Goal: Task Accomplishment & Management: Manage account settings

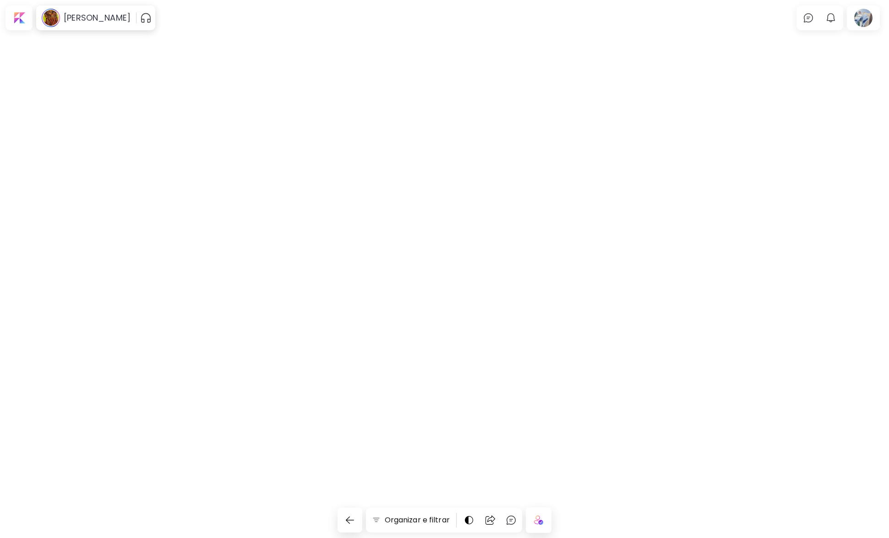
scroll to position [1969, 0]
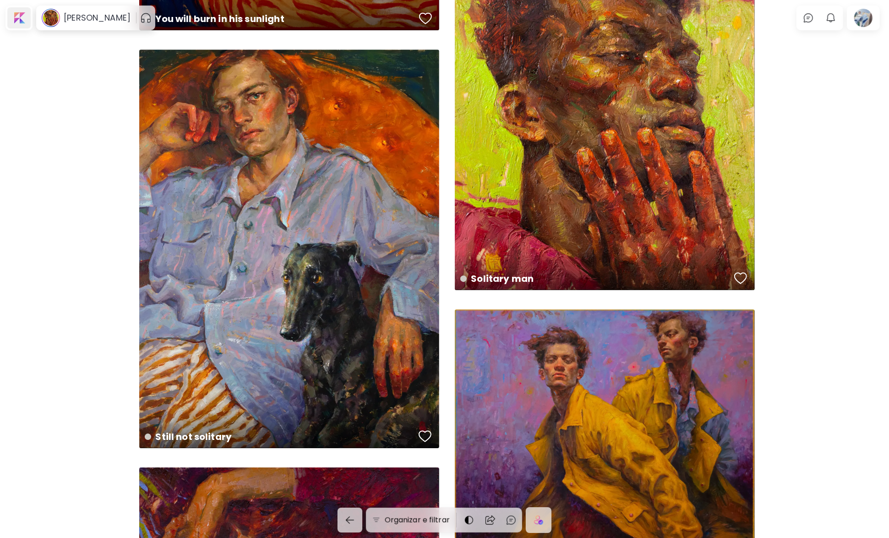
click at [28, 16] on div at bounding box center [18, 17] width 23 height 21
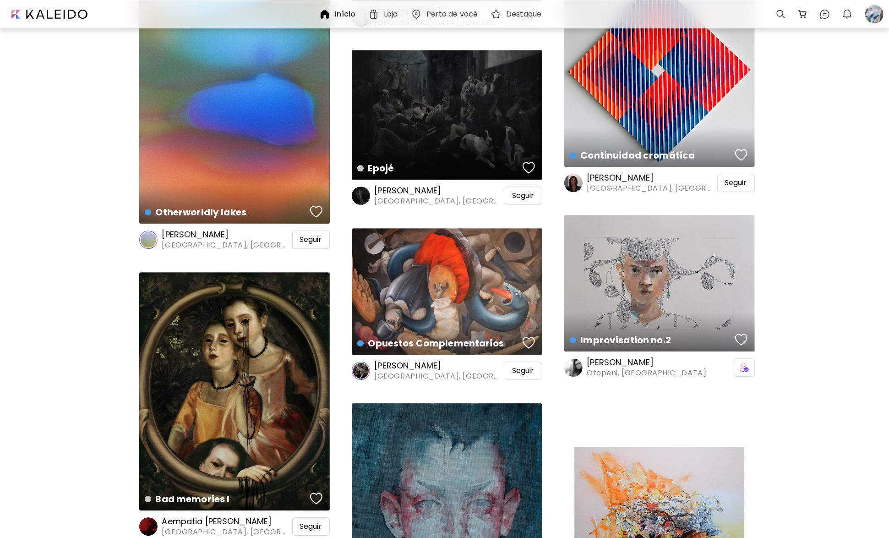
scroll to position [1969, 0]
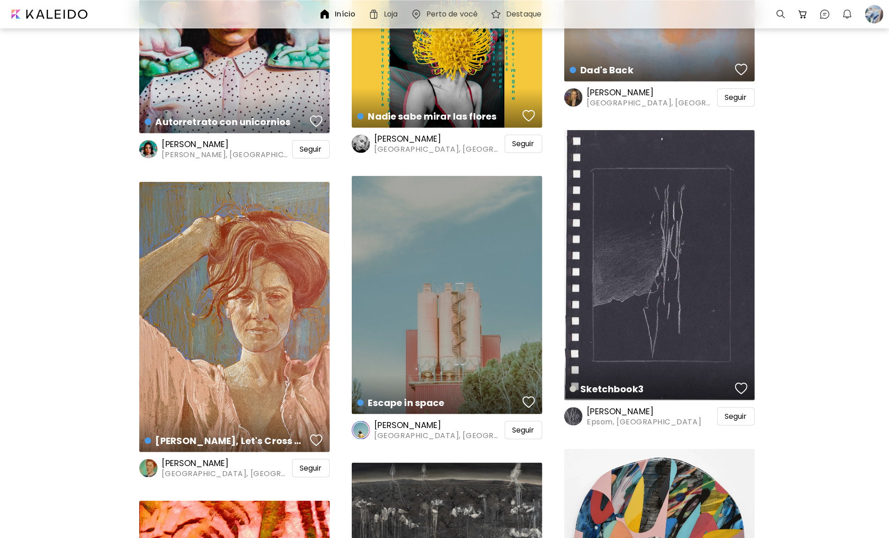
scroll to position [3572, 0]
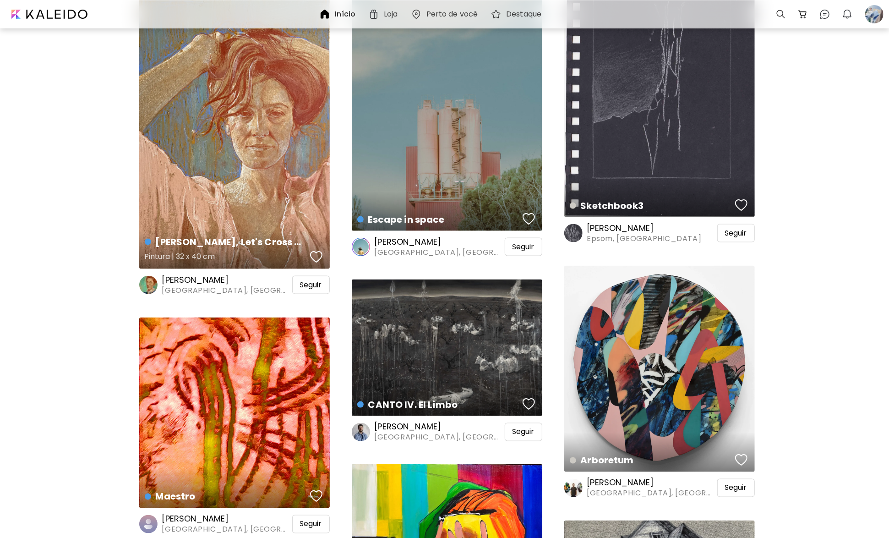
click at [322, 259] on div "button" at bounding box center [316, 257] width 13 height 14
click at [322, 285] on div "Seguir" at bounding box center [311, 285] width 38 height 18
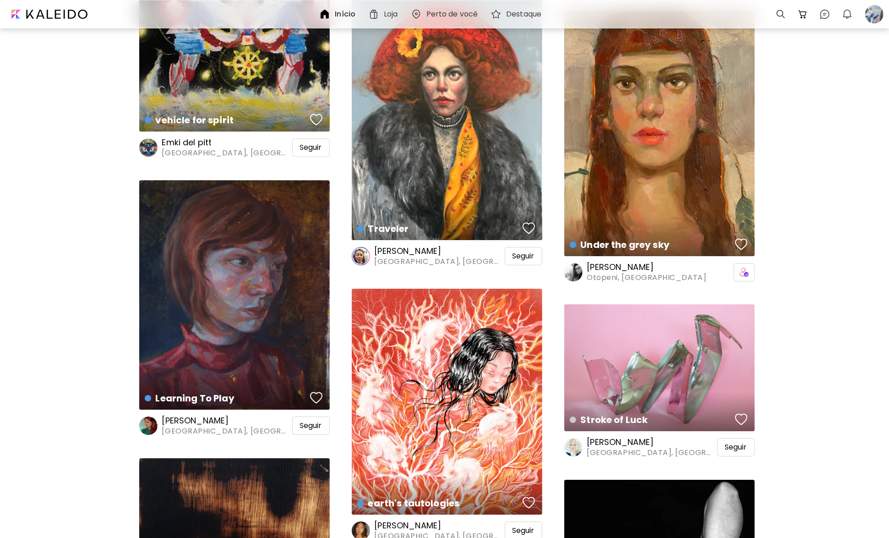
scroll to position [10212, 0]
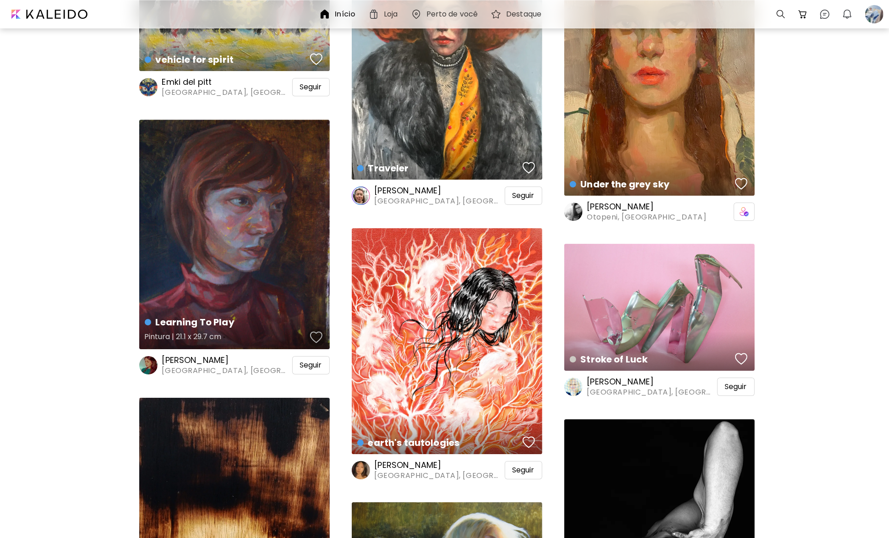
click at [314, 337] on div "button" at bounding box center [316, 337] width 13 height 14
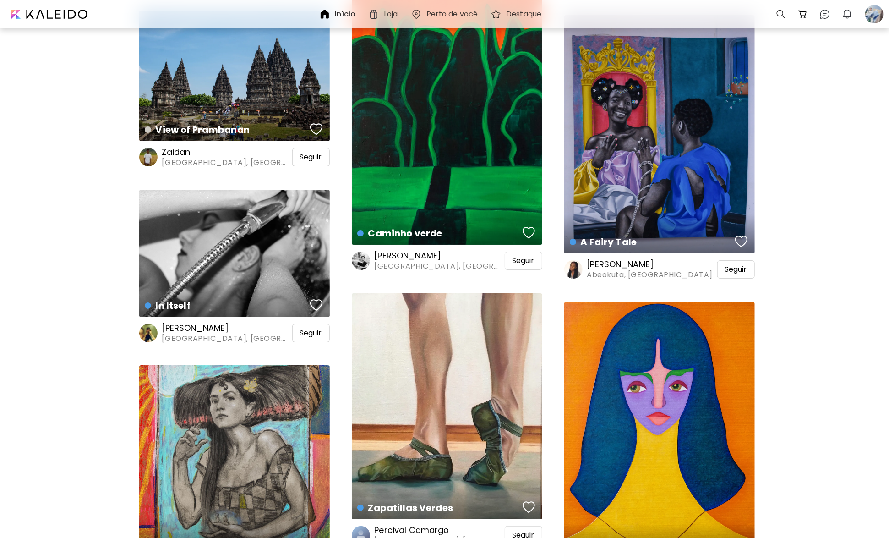
scroll to position [18867, 0]
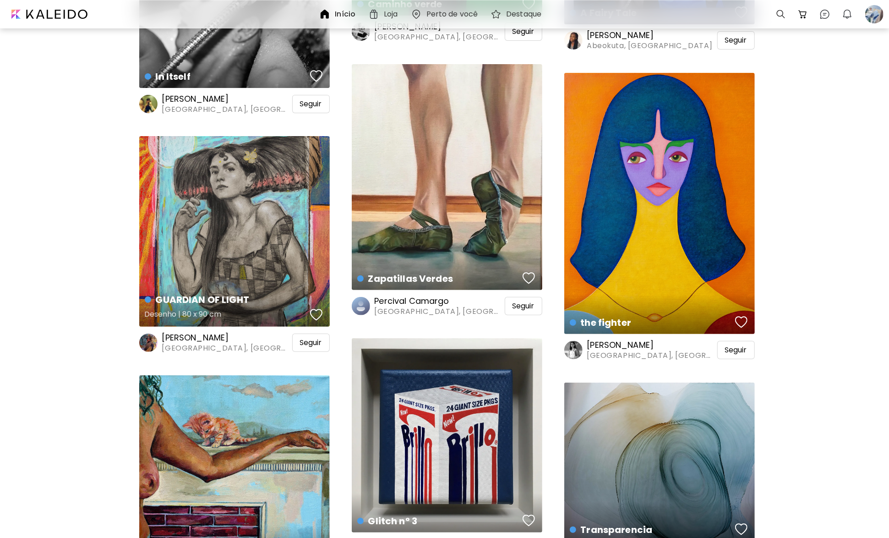
click at [317, 308] on div "button" at bounding box center [316, 315] width 13 height 14
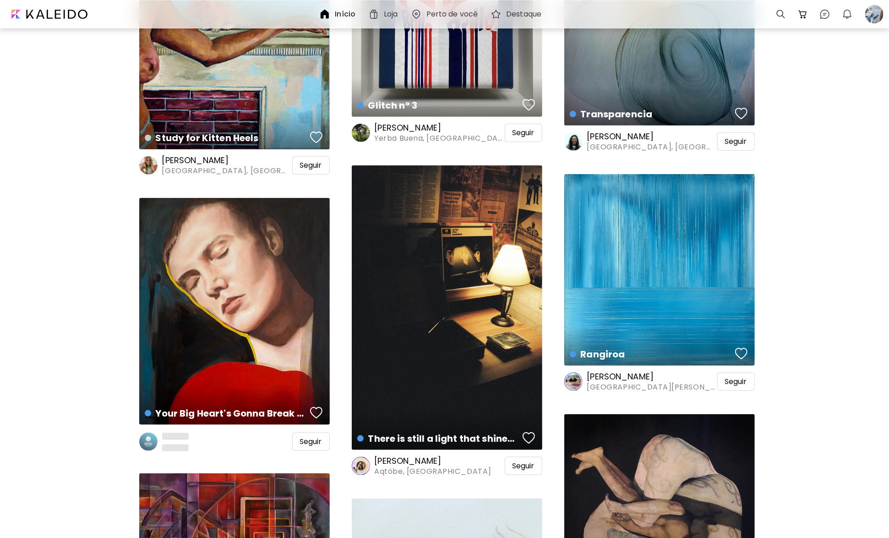
scroll to position [19325, 0]
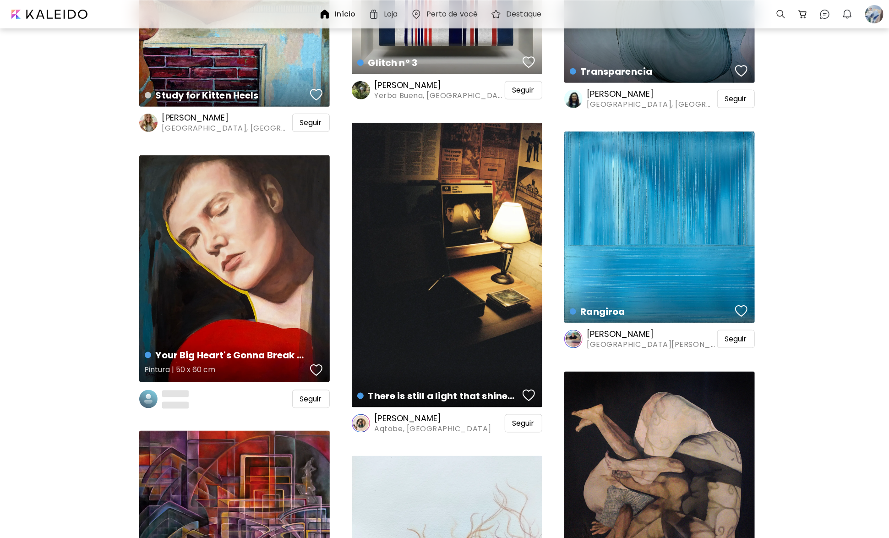
click at [314, 368] on div "button" at bounding box center [316, 370] width 13 height 14
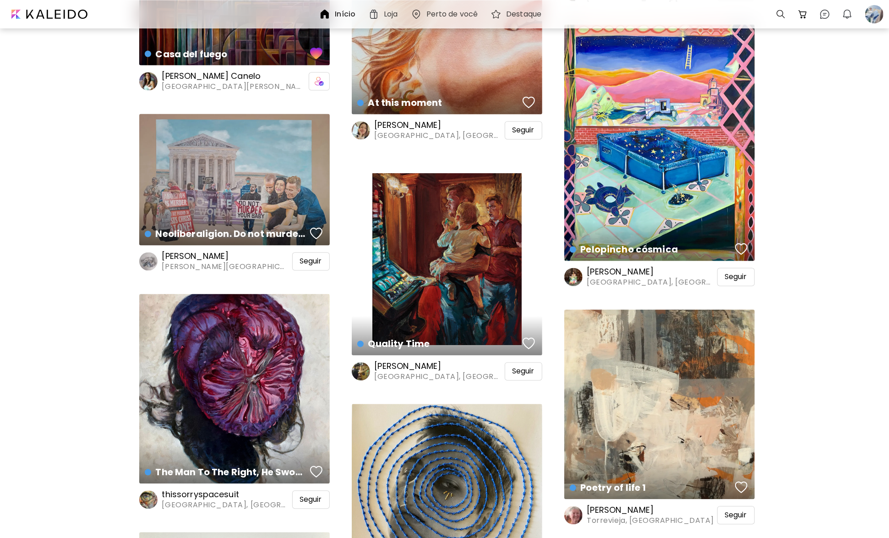
scroll to position [19966, 0]
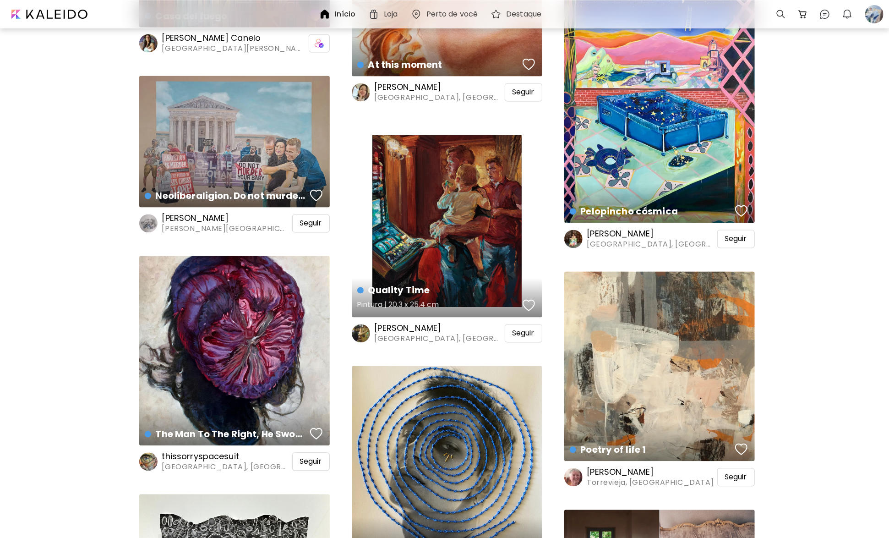
click at [437, 272] on div "Quality Time Pintura | 20.3 x 25.4 cm" at bounding box center [447, 221] width 190 height 192
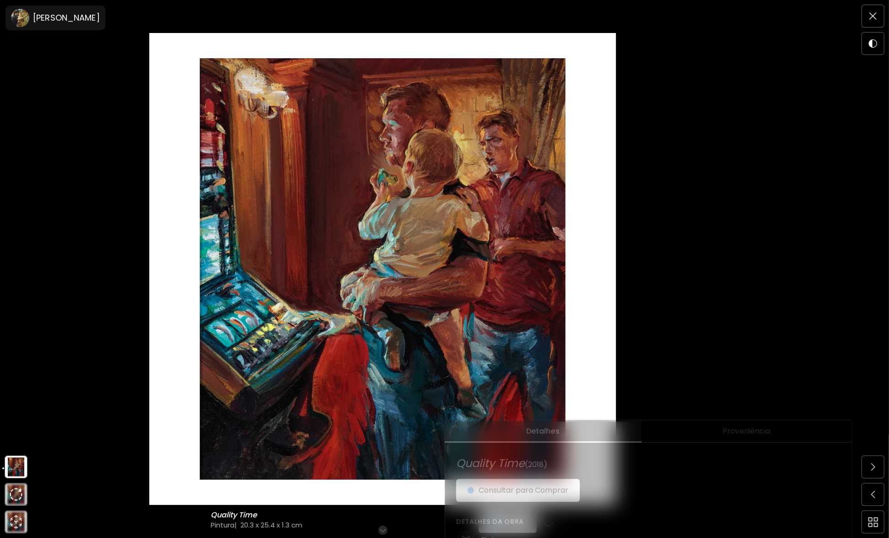
scroll to position [46, 0]
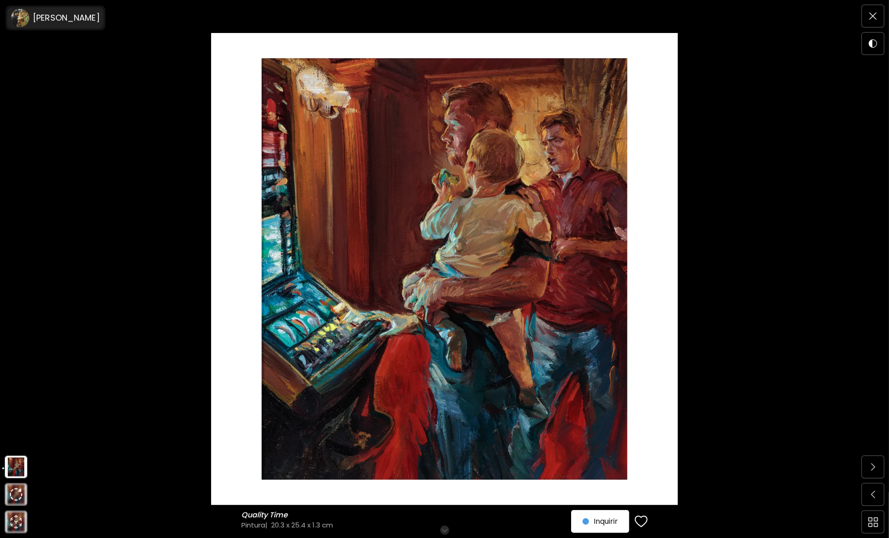
click at [84, 19] on h6 "[PERSON_NAME]" at bounding box center [66, 17] width 67 height 11
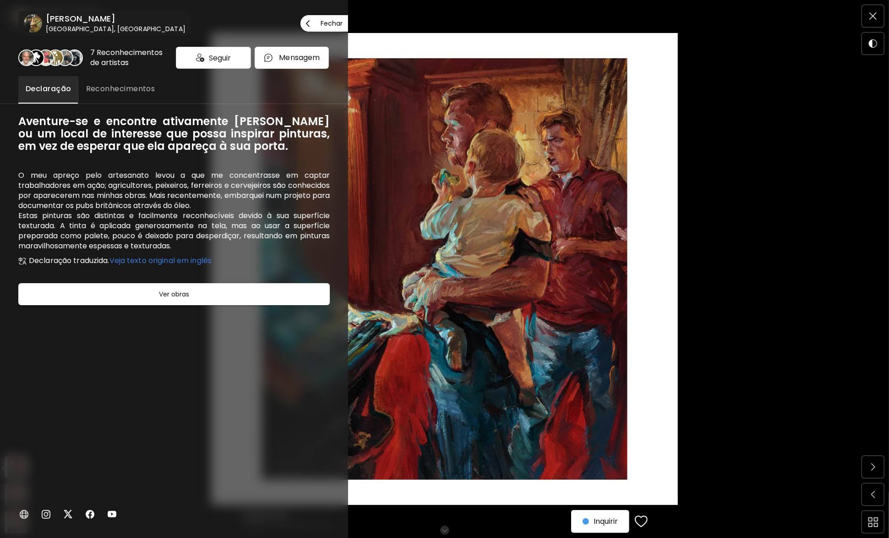
click at [78, 23] on h6 "[PERSON_NAME]" at bounding box center [116, 18] width 140 height 11
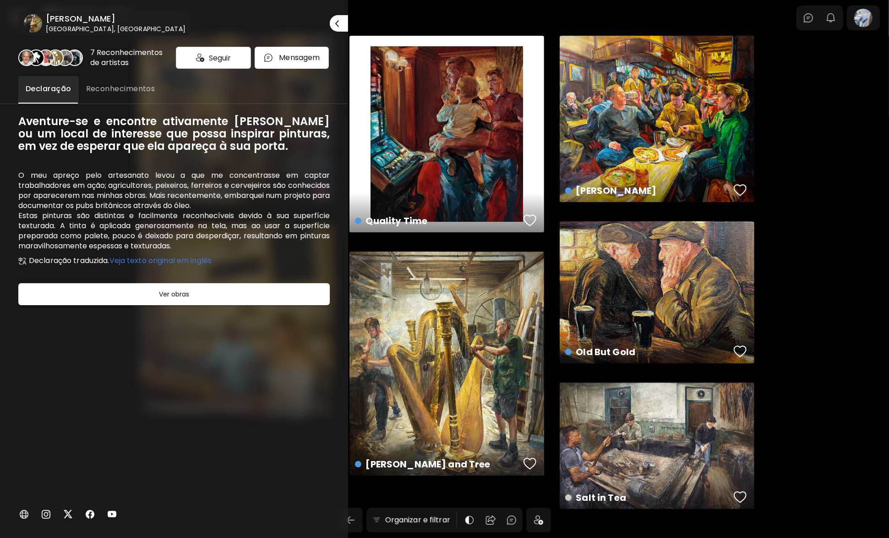
click at [830, 344] on div at bounding box center [444, 269] width 889 height 538
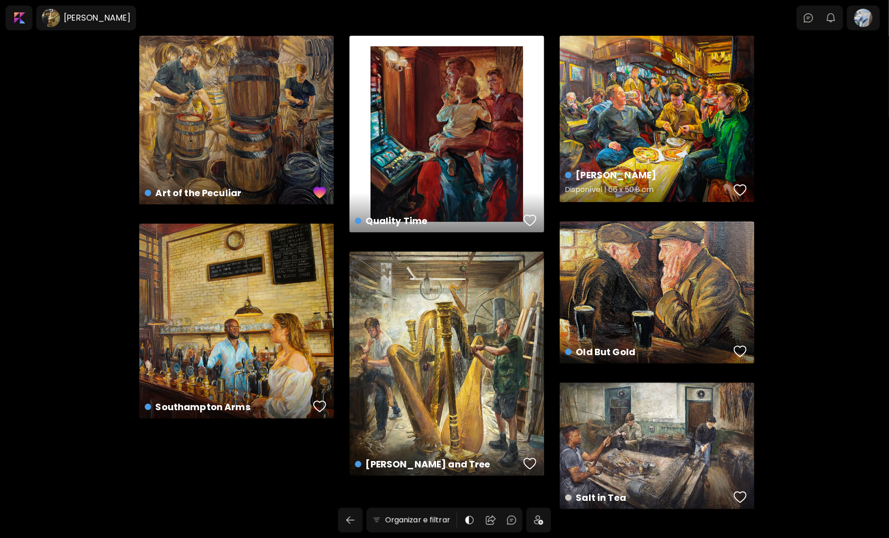
click at [737, 192] on div "button" at bounding box center [740, 190] width 13 height 14
click at [24, 23] on div at bounding box center [18, 17] width 23 height 21
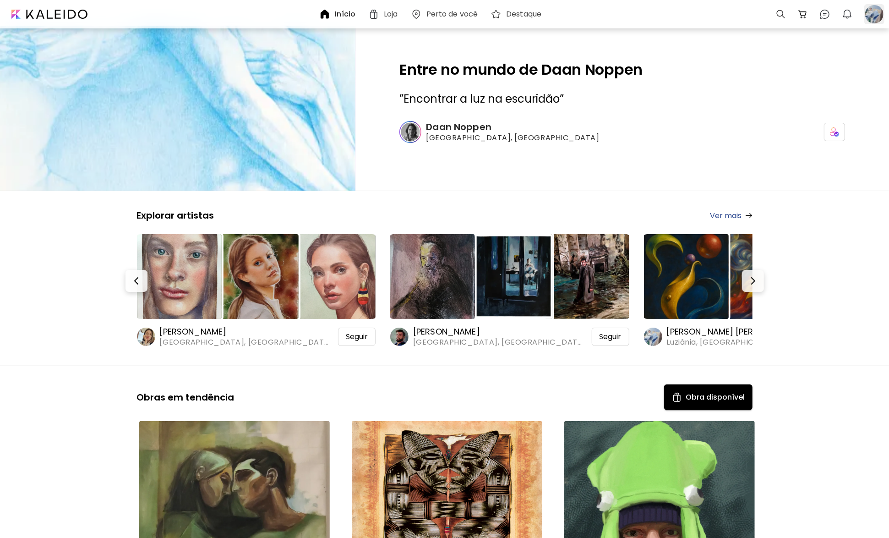
click at [870, 22] on div at bounding box center [874, 14] width 20 height 20
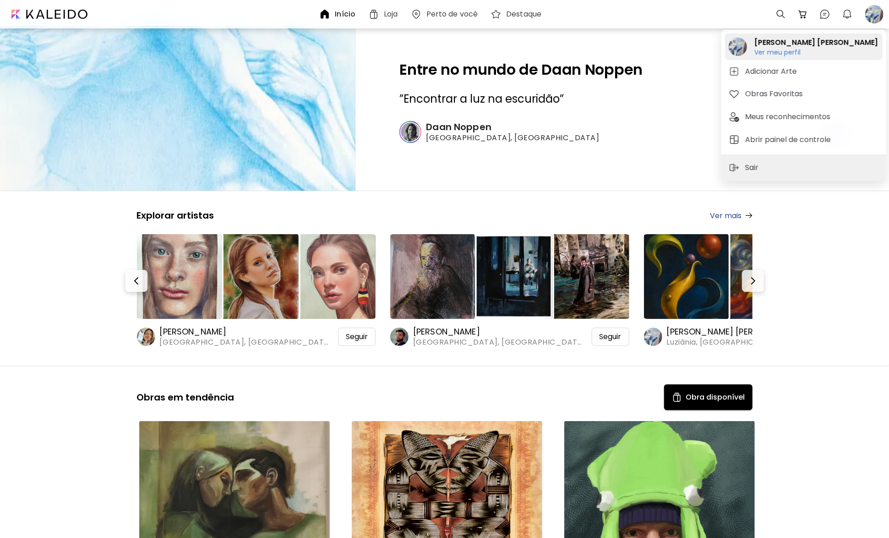
click at [786, 52] on h6 "Ver meu perfil" at bounding box center [816, 52] width 124 height 8
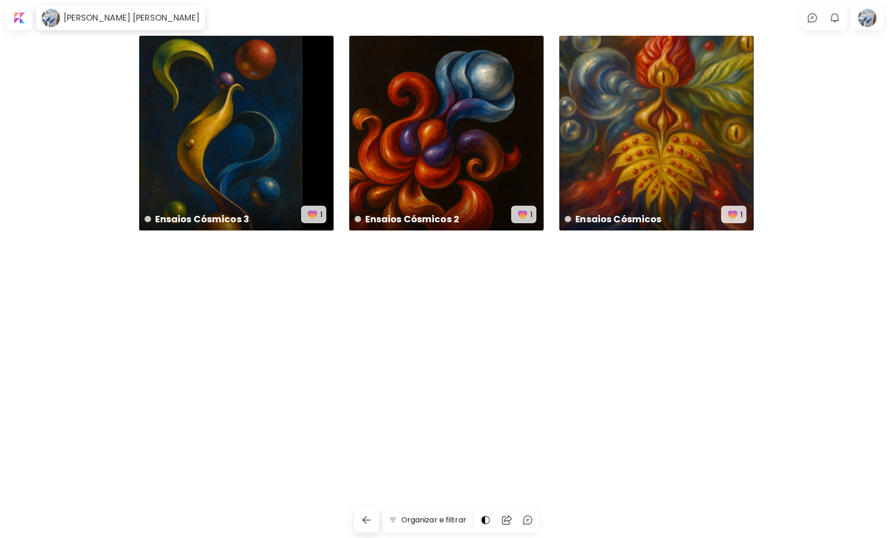
click at [388, 307] on div "[PERSON_NAME] [PERSON_NAME] 0 0 Organizar e filtrar Ensaios Cósmicos 3 4096 x 6…" at bounding box center [446, 287] width 893 height 502
click at [482, 524] on img at bounding box center [485, 519] width 11 height 11
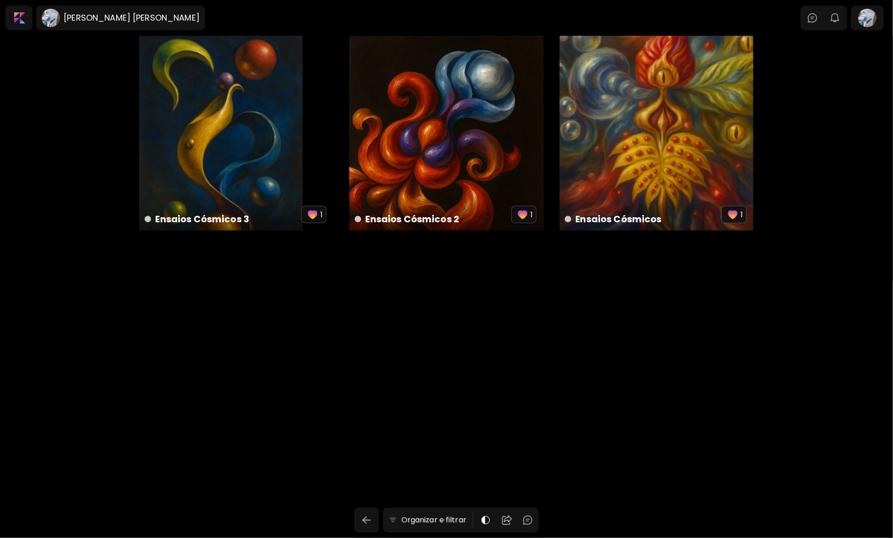
click at [466, 382] on div "[PERSON_NAME] [PERSON_NAME] 0 0 Organizar e filtrar Ensaios Cósmicos 3 4096 x 6…" at bounding box center [446, 287] width 893 height 502
click at [188, 146] on div "Ensaios Cósmicos 3 4096 x 6144 px 1" at bounding box center [236, 133] width 195 height 195
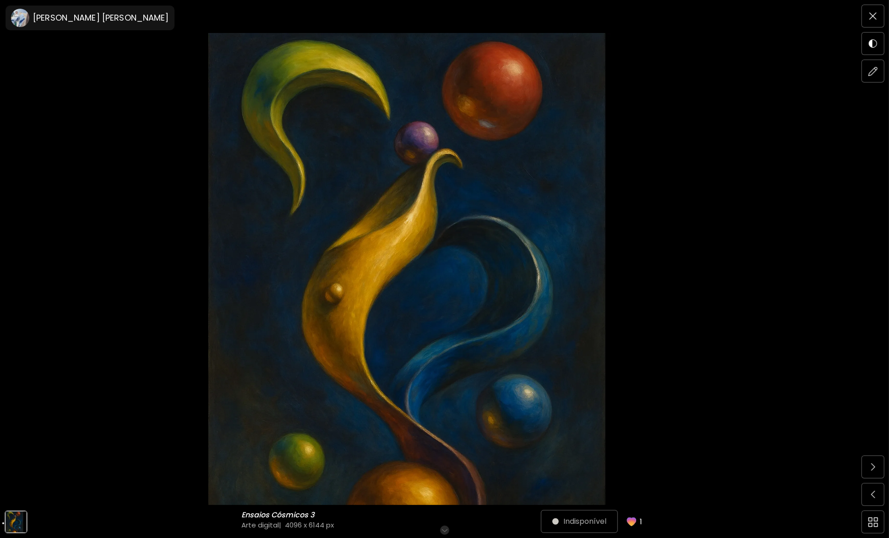
click at [97, 221] on img at bounding box center [444, 269] width 812 height 472
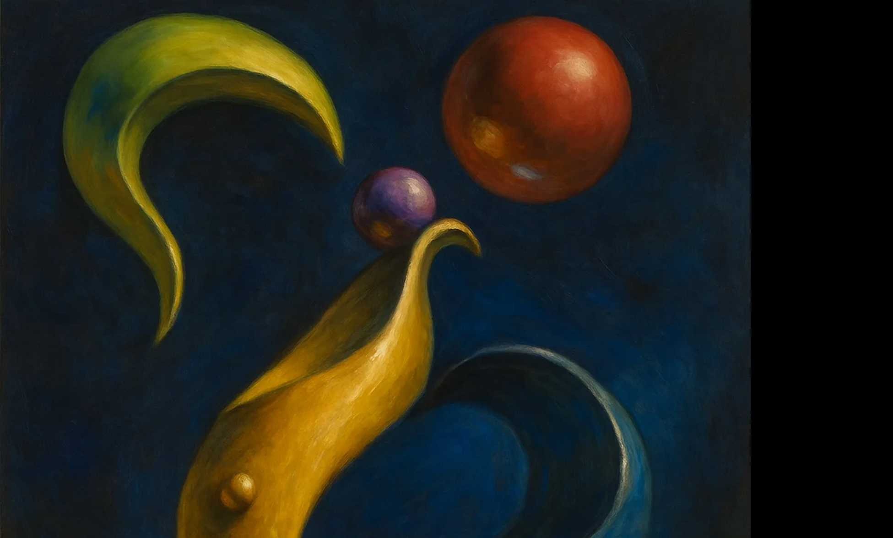
click at [37, 26] on img at bounding box center [446, 446] width 893 height 892
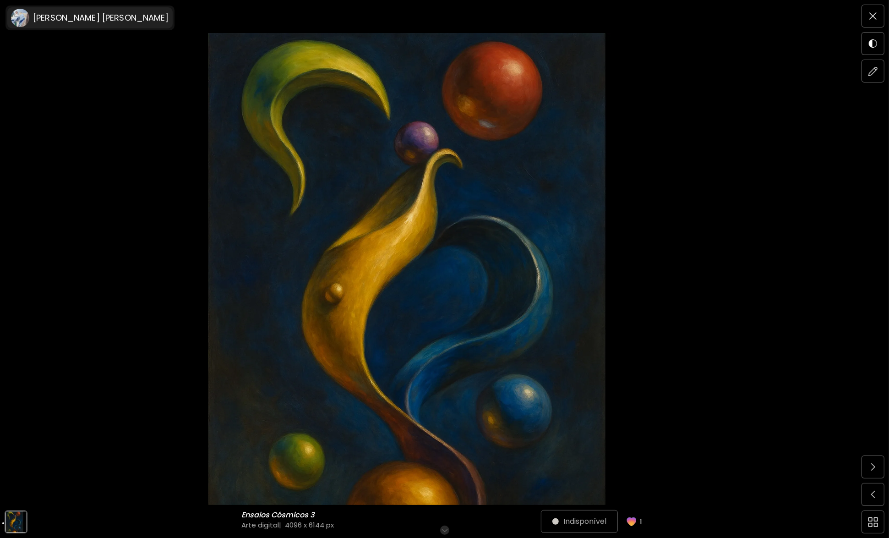
click at [43, 18] on h6 "[PERSON_NAME] [PERSON_NAME]" at bounding box center [101, 17] width 136 height 11
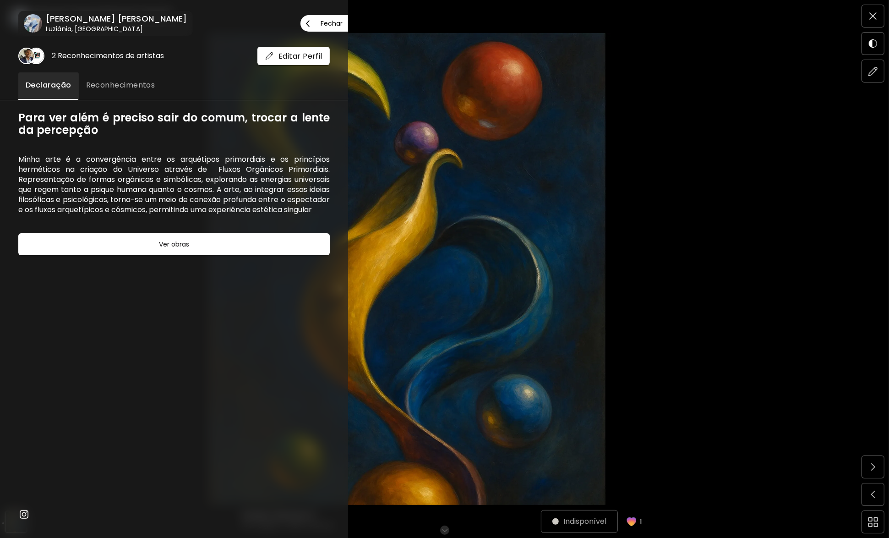
click at [325, 22] on p "Fechar" at bounding box center [332, 23] width 22 height 6
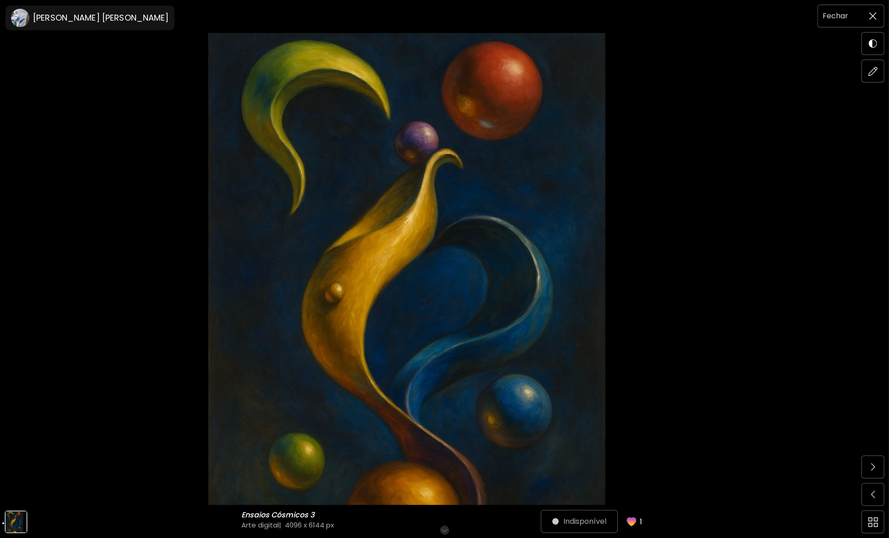
click at [871, 11] on span at bounding box center [872, 15] width 19 height 19
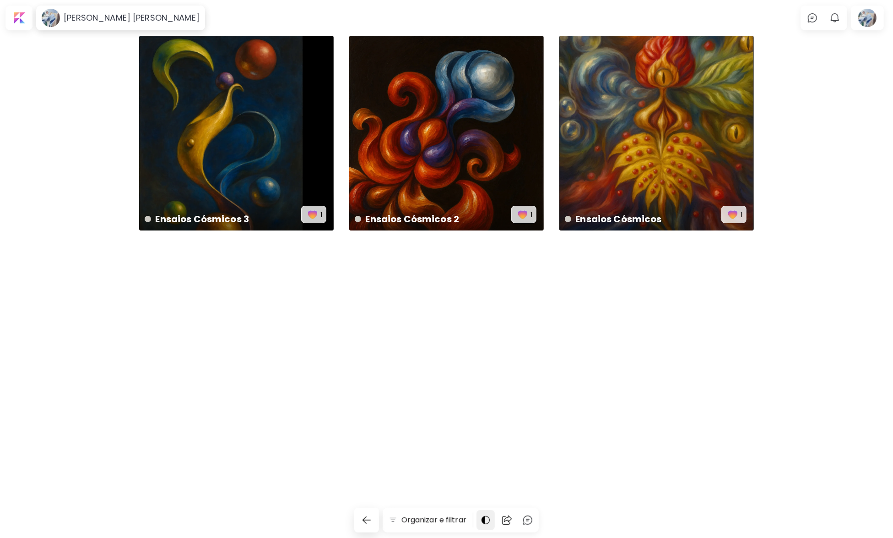
click at [487, 521] on img at bounding box center [485, 519] width 11 height 11
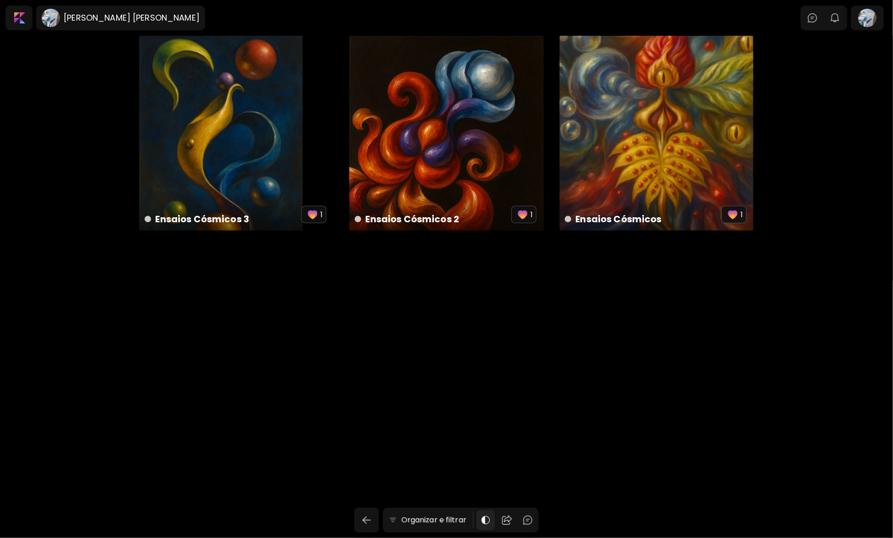
click at [487, 521] on img at bounding box center [485, 519] width 11 height 11
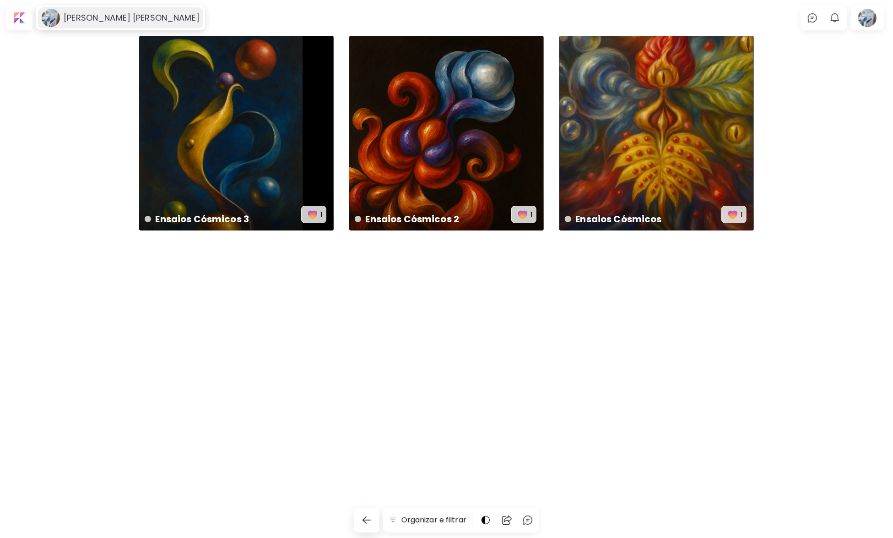
click at [97, 23] on h6 "[PERSON_NAME] [PERSON_NAME]" at bounding box center [132, 17] width 136 height 11
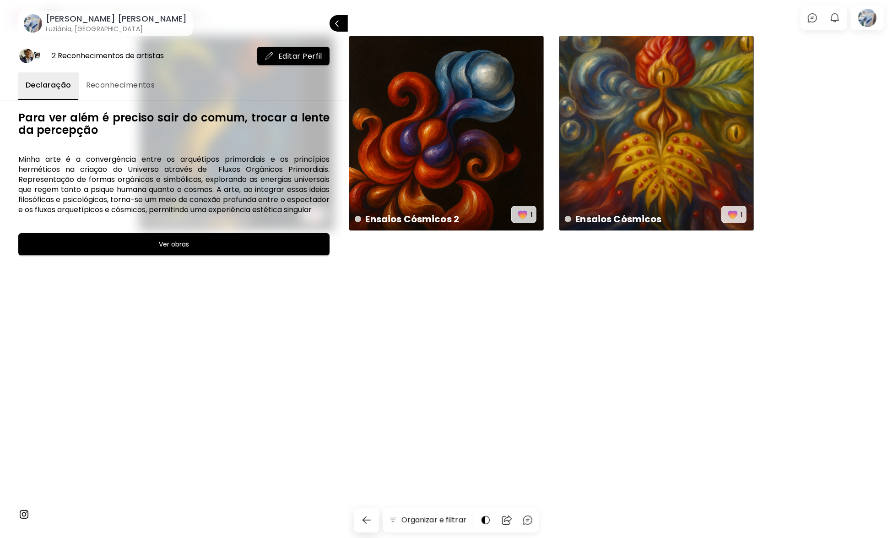
click at [306, 55] on span "Editar Perfil" at bounding box center [294, 56] width 58 height 10
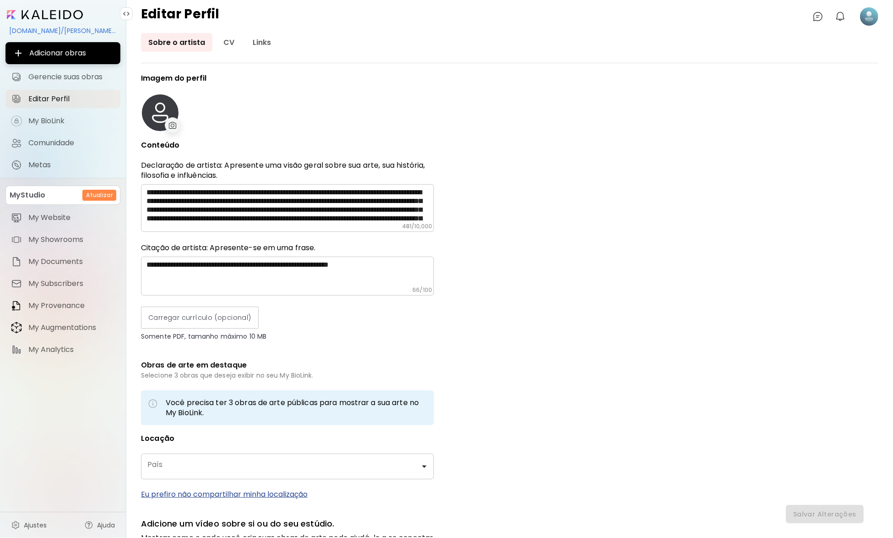
type input "******"
type input "*****"
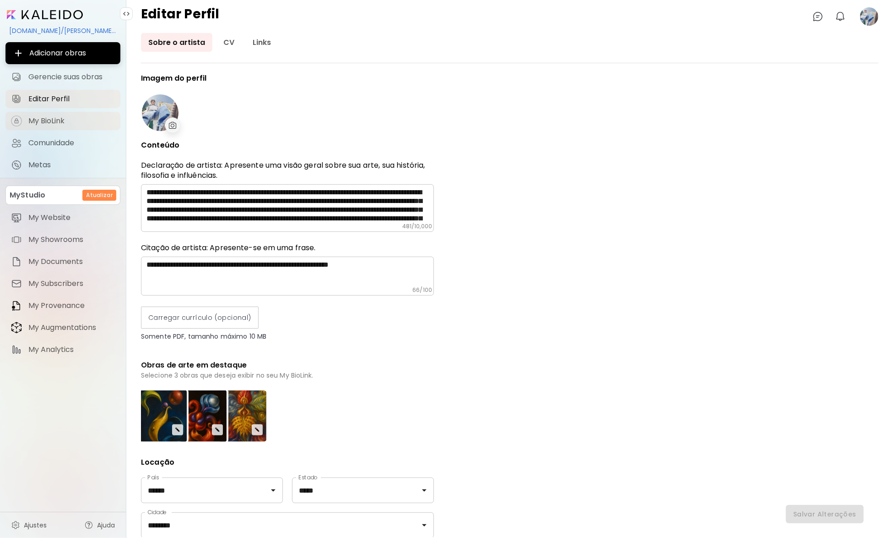
click at [54, 120] on span "My BioLink" at bounding box center [71, 120] width 87 height 9
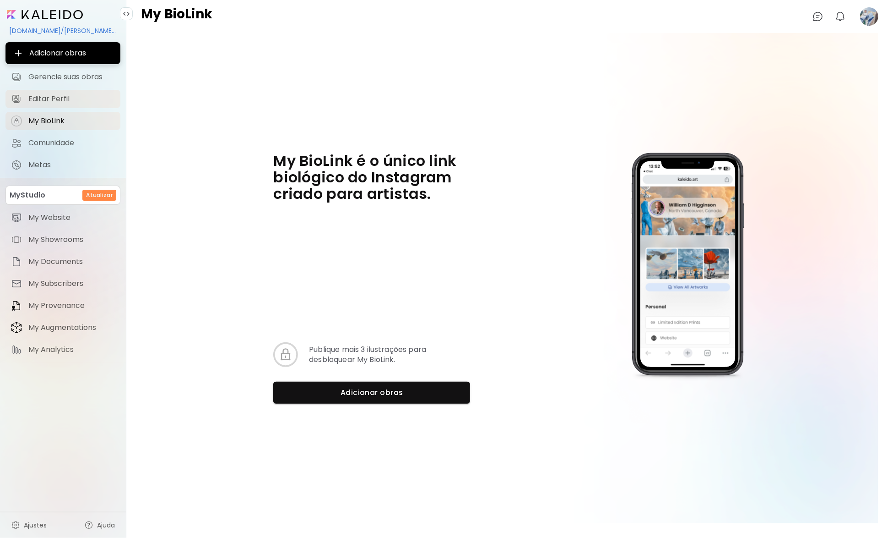
click at [49, 98] on span "Editar Perfil" at bounding box center [71, 98] width 87 height 9
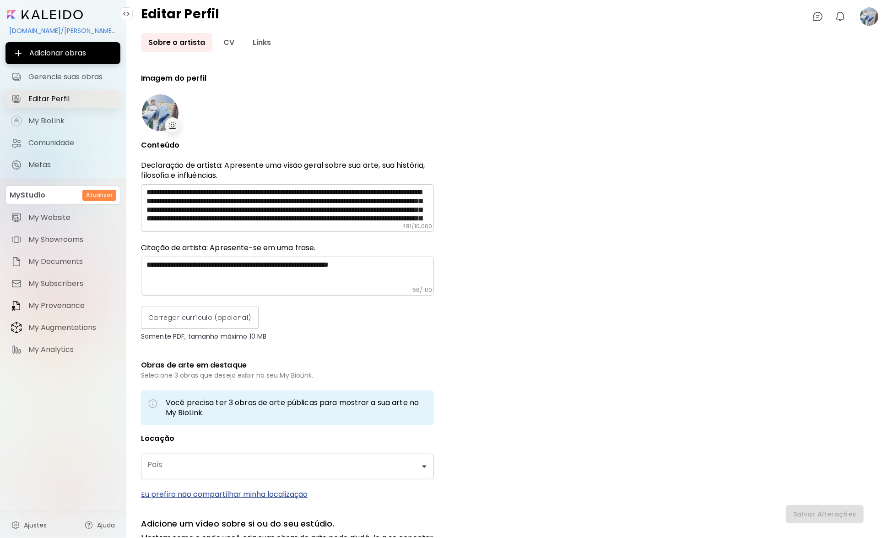
type input "******"
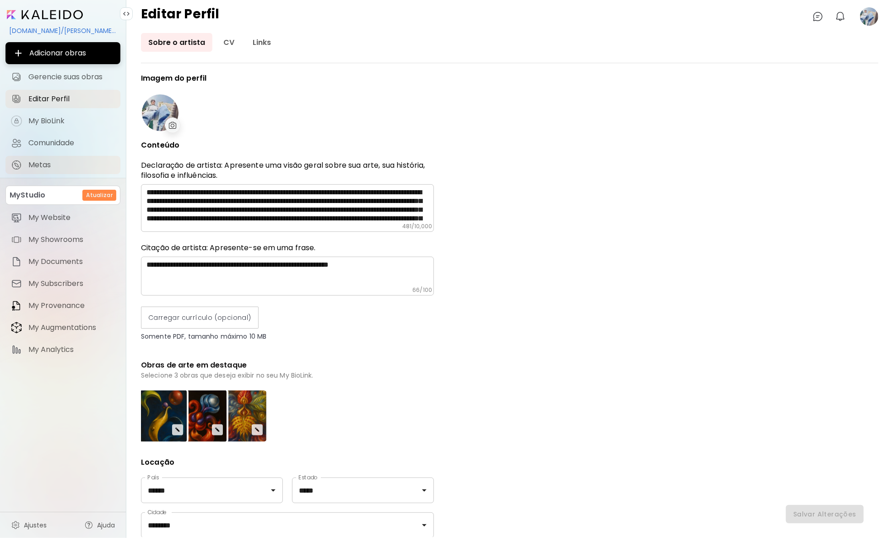
click at [61, 160] on span "Metas" at bounding box center [71, 164] width 87 height 9
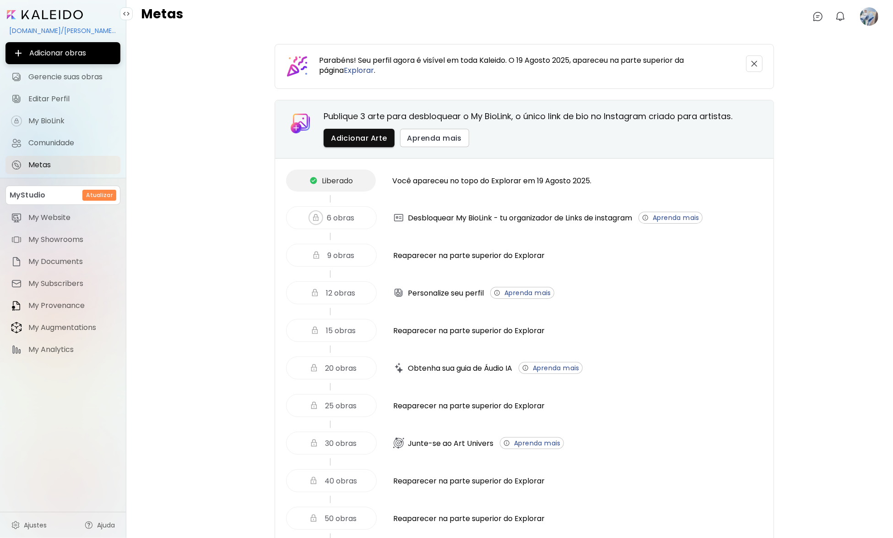
click at [41, 15] on input "image" at bounding box center [45, 14] width 76 height 9
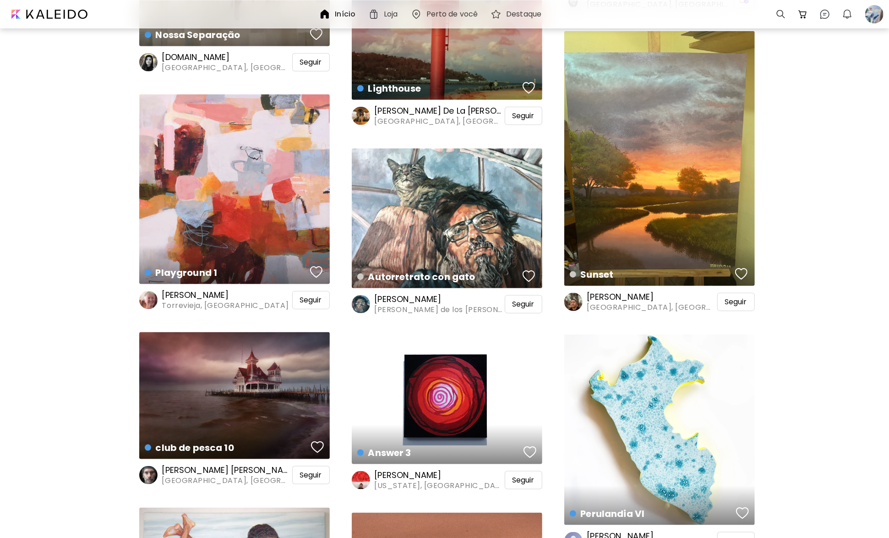
scroll to position [824, 0]
